Goal: Task Accomplishment & Management: Manage account settings

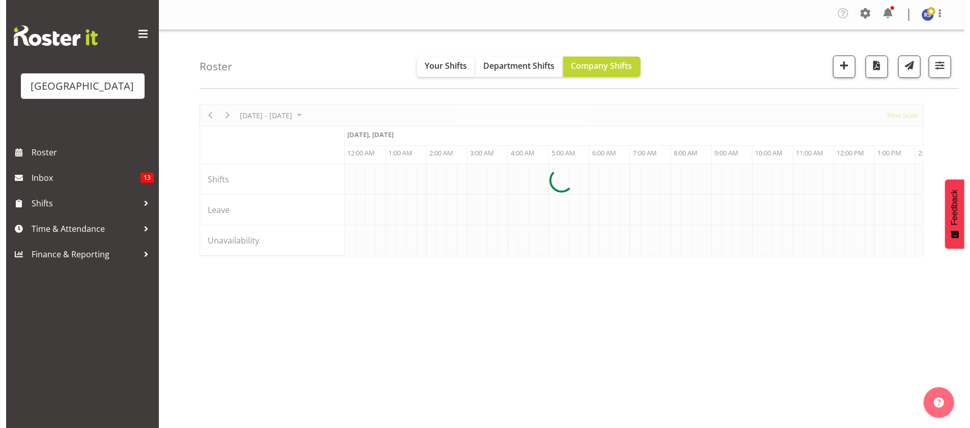
scroll to position [0, 3907]
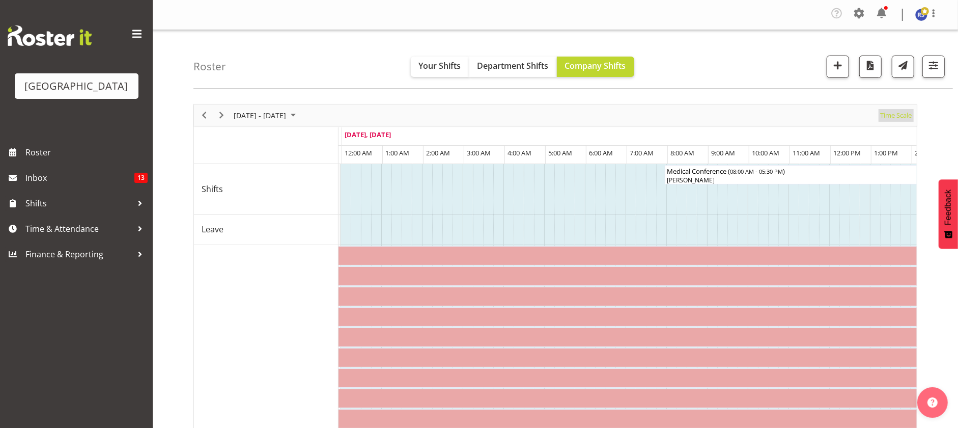
click at [891, 114] on span "Time Scale" at bounding box center [896, 115] width 34 height 13
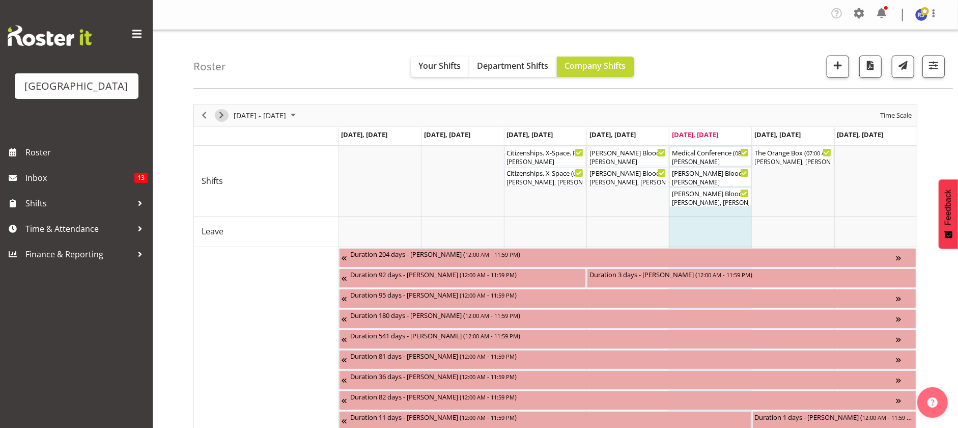
click at [225, 117] on span "Next" at bounding box center [221, 115] width 12 height 13
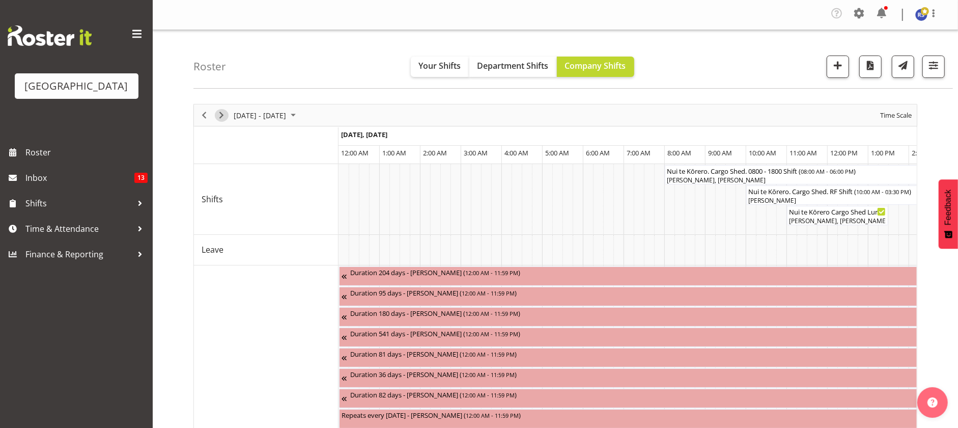
click at [224, 116] on span "Next" at bounding box center [221, 115] width 12 height 13
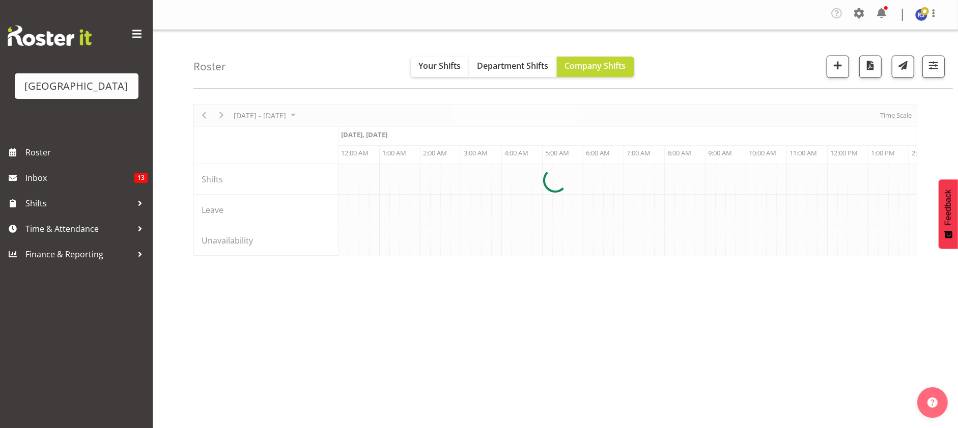
click at [886, 114] on div at bounding box center [555, 180] width 724 height 152
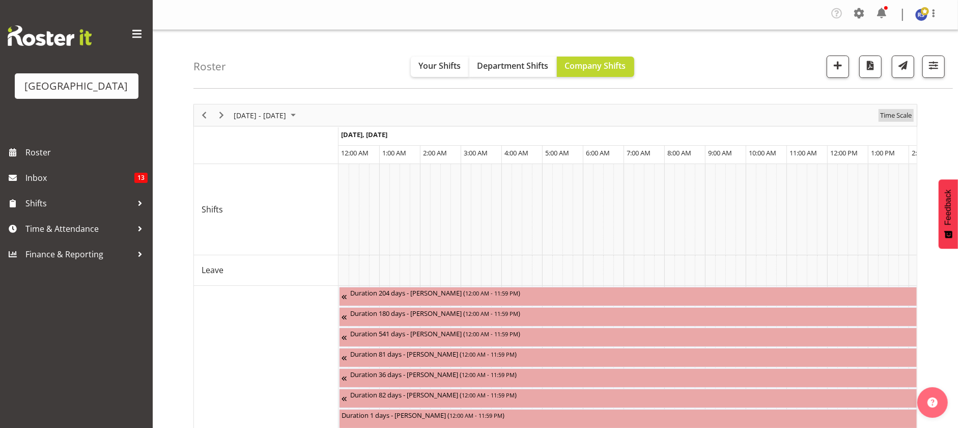
click at [889, 115] on span "Time Scale" at bounding box center [896, 115] width 34 height 13
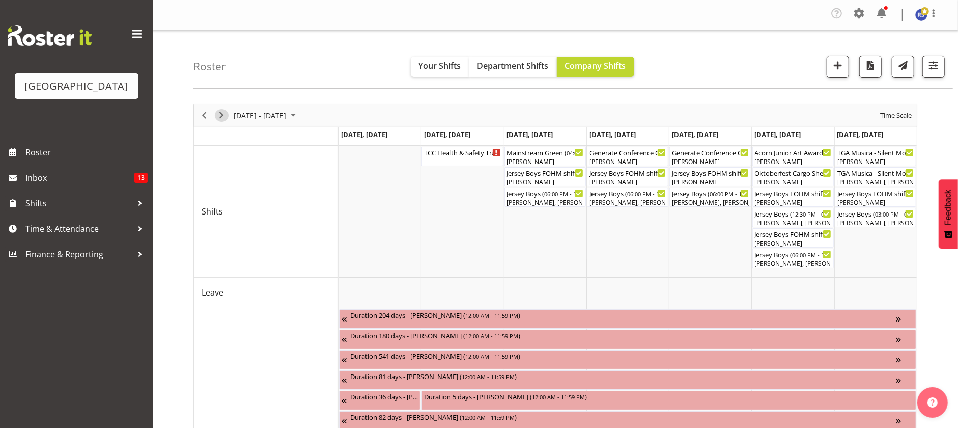
click at [218, 114] on span "Next" at bounding box center [221, 115] width 12 height 13
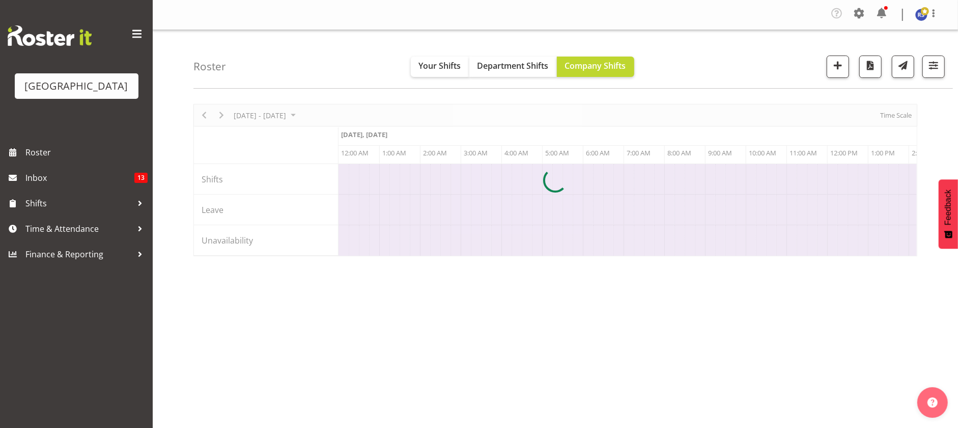
click at [897, 114] on div at bounding box center [555, 180] width 724 height 152
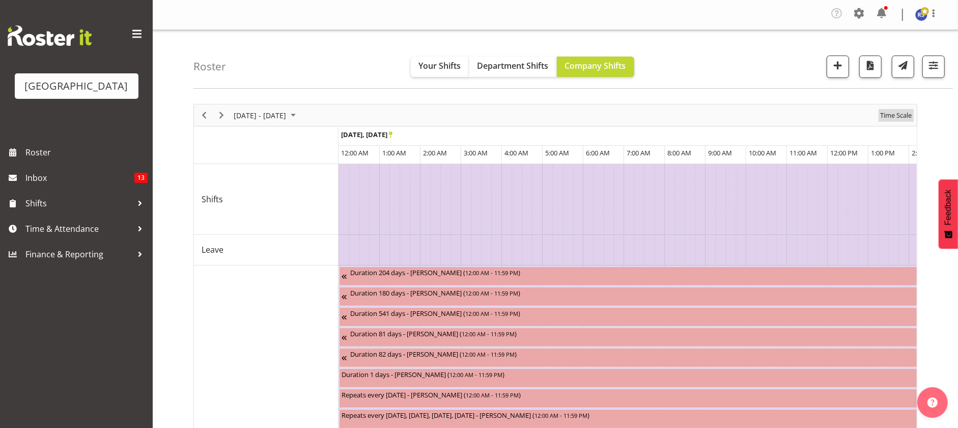
click at [897, 114] on span "Time Scale" at bounding box center [896, 115] width 34 height 13
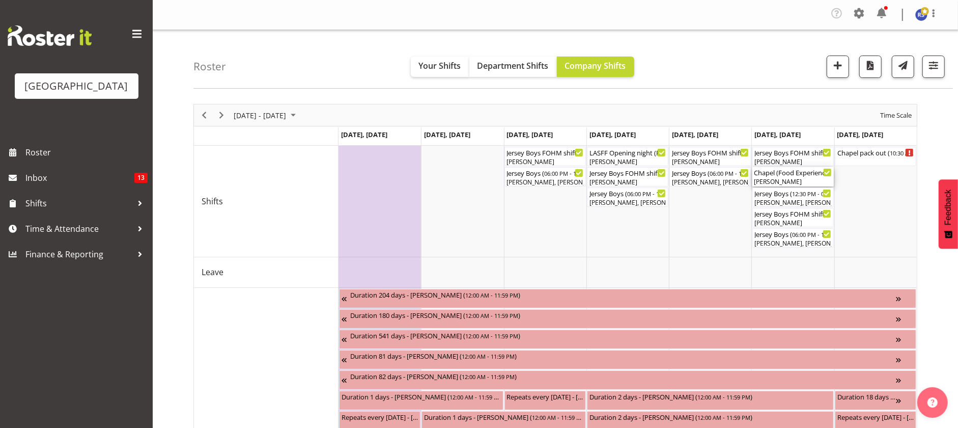
click at [799, 183] on div "[PERSON_NAME]" at bounding box center [792, 181] width 77 height 9
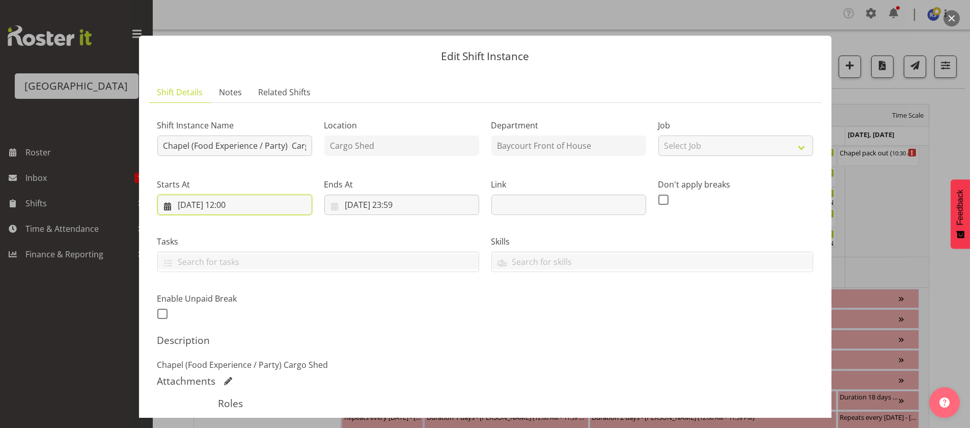
click at [232, 202] on input "[DATE] 12:00" at bounding box center [234, 204] width 155 height 20
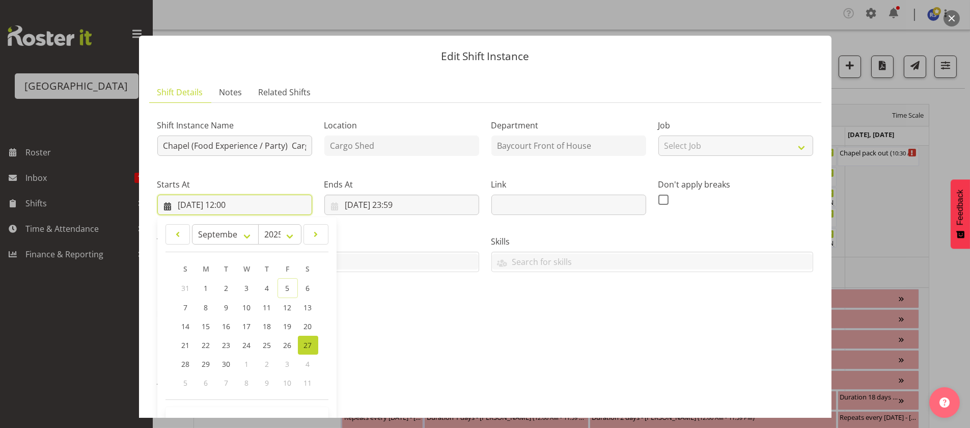
click at [232, 202] on input "[DATE] 12:00" at bounding box center [234, 204] width 155 height 20
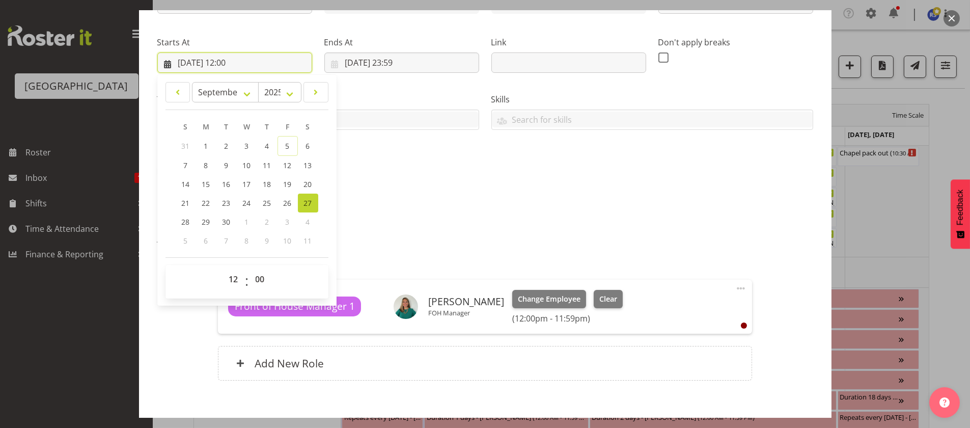
scroll to position [153, 0]
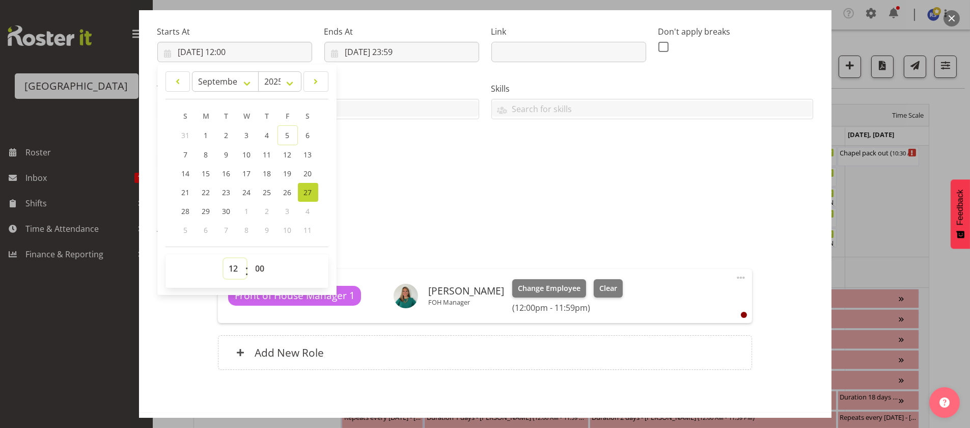
click at [234, 269] on select "00 01 02 03 04 05 06 07 08 09 10 11 12 13 14 15 16 17 18 19 20 21 22 23" at bounding box center [234, 268] width 23 height 20
select select "10"
click at [223, 258] on select "00 01 02 03 04 05 06 07 08 09 10 11 12 13 14 15 16 17 18 19 20 21 22 23" at bounding box center [234, 268] width 23 height 20
type input "[DATE] 10:00"
click at [395, 230] on div "Attachments" at bounding box center [485, 228] width 656 height 12
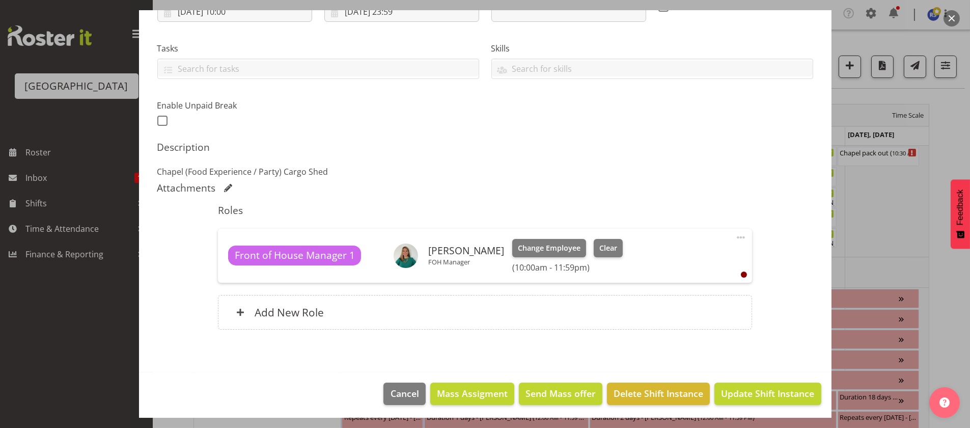
scroll to position [194, 0]
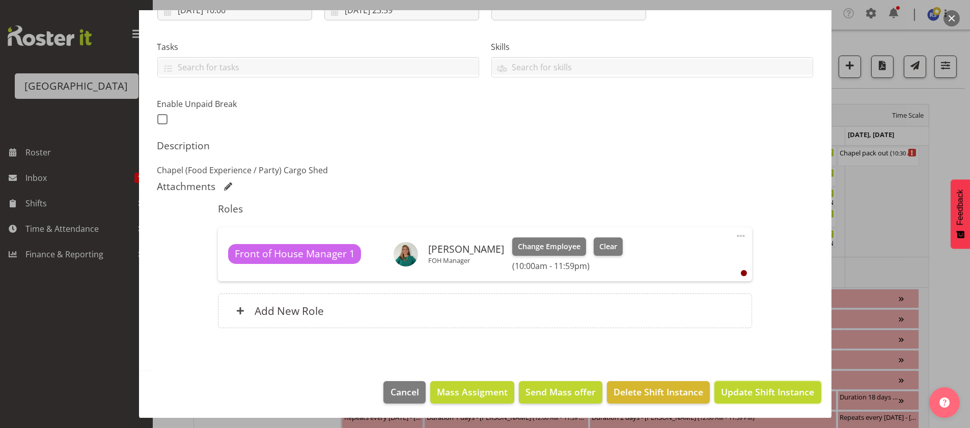
click at [756, 393] on span "Update Shift Instance" at bounding box center [767, 391] width 93 height 13
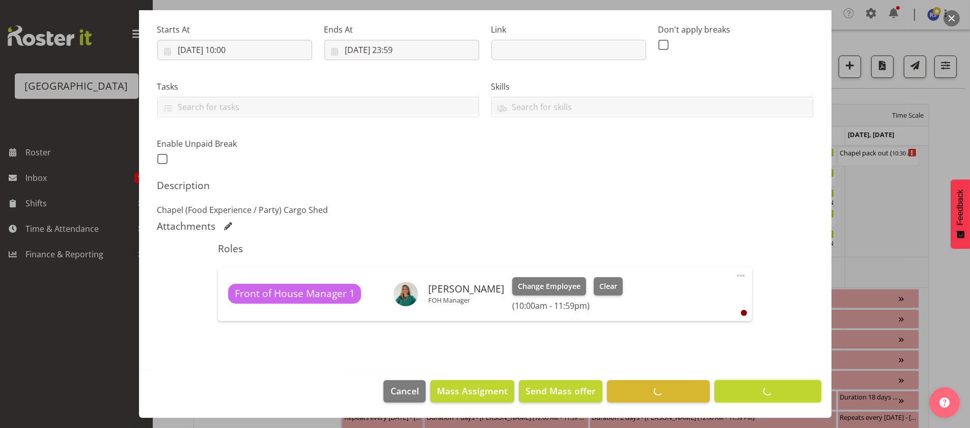
scroll to position [154, 0]
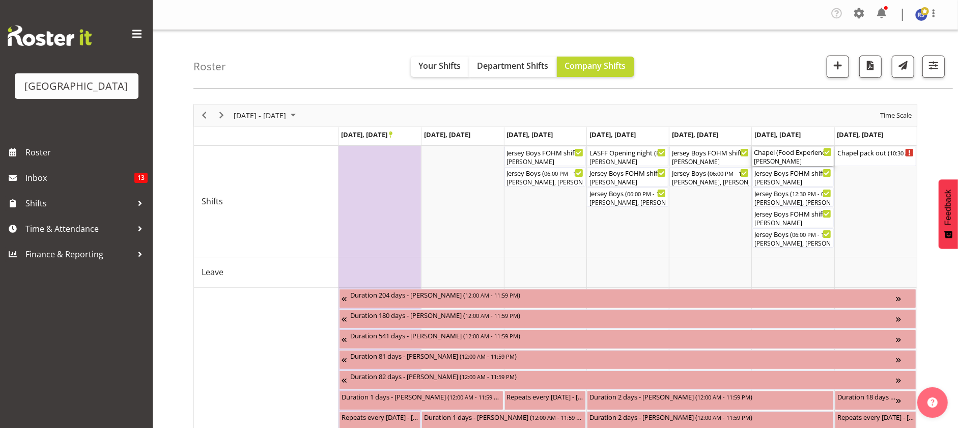
click at [774, 154] on div "Chapel (Food Experience / Party) Cargo Shed ( 10:00 AM - 11:59 PM )" at bounding box center [792, 152] width 77 height 10
click at [0, 0] on div at bounding box center [0, 0] width 0 height 0
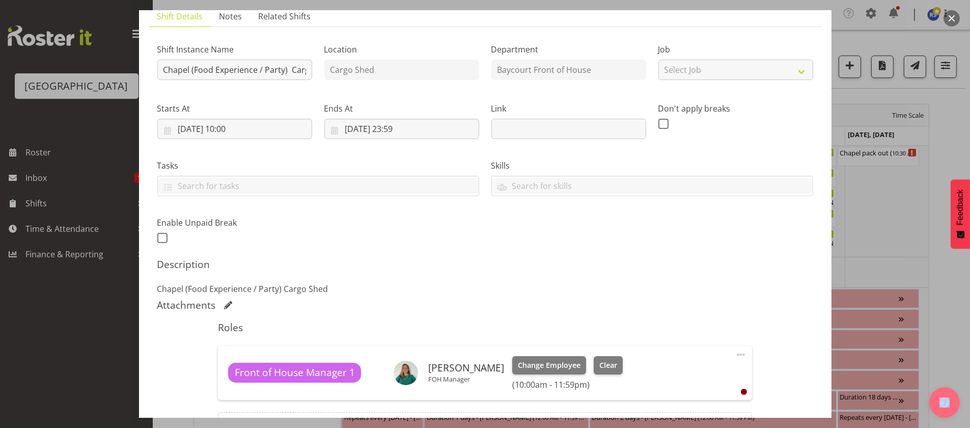
scroll to position [0, 0]
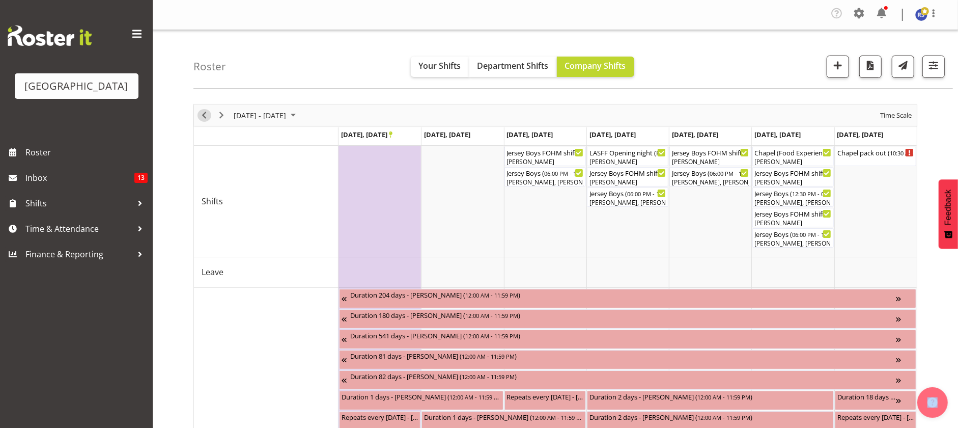
click at [204, 111] on span "Previous" at bounding box center [204, 115] width 12 height 13
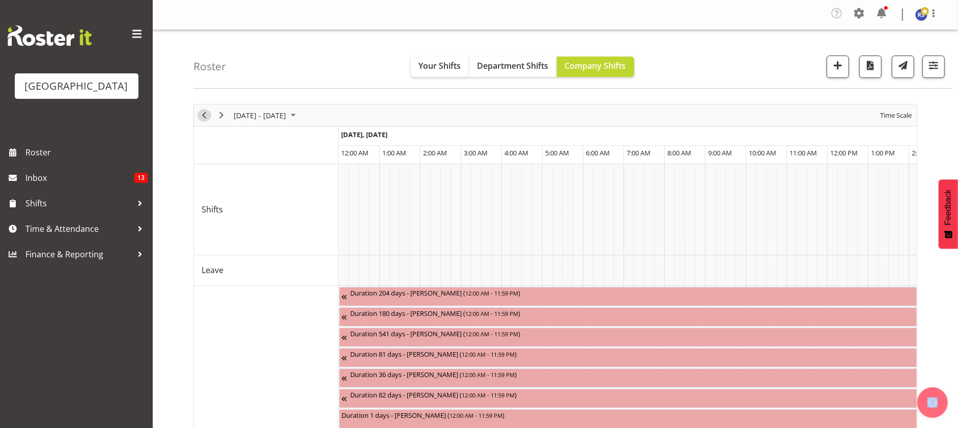
click at [204, 111] on span "Previous" at bounding box center [204, 115] width 12 height 13
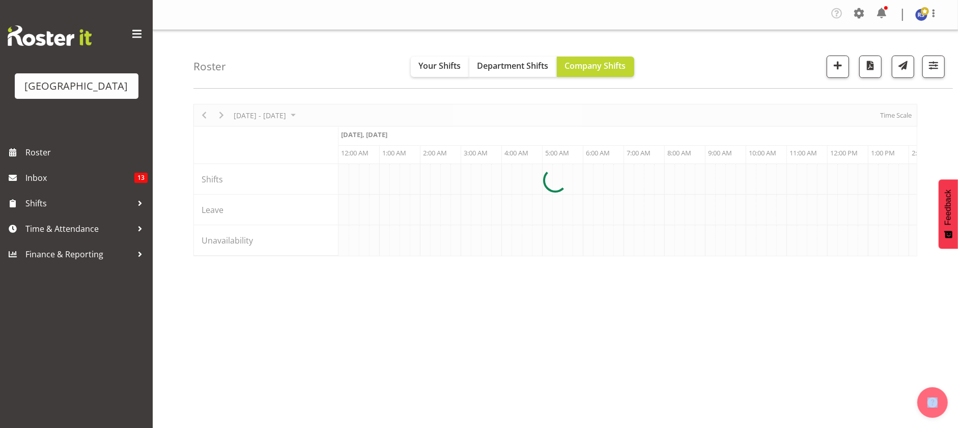
click at [904, 120] on div at bounding box center [555, 180] width 724 height 152
click at [902, 112] on div at bounding box center [555, 180] width 724 height 152
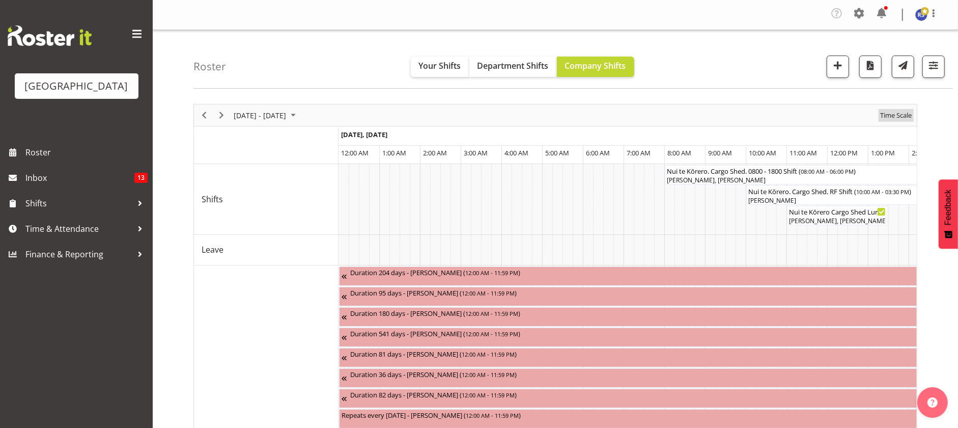
click at [899, 117] on span "Time Scale" at bounding box center [896, 115] width 34 height 13
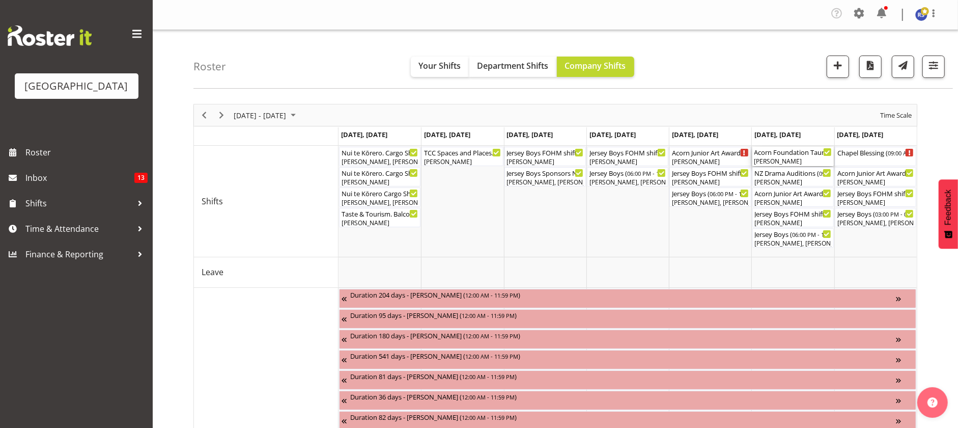
click at [800, 159] on div "[PERSON_NAME]" at bounding box center [792, 161] width 77 height 9
